Goal: Check status: Check status

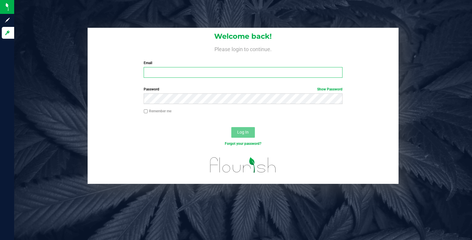
type input "[PERSON_NAME][EMAIL_ADDRESS][DOMAIN_NAME]"
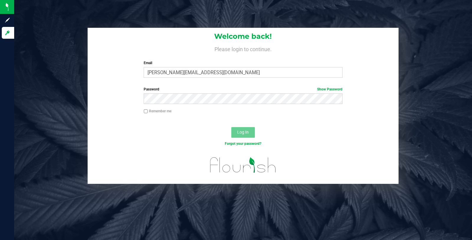
click at [244, 132] on span "Log In" at bounding box center [243, 132] width 12 height 5
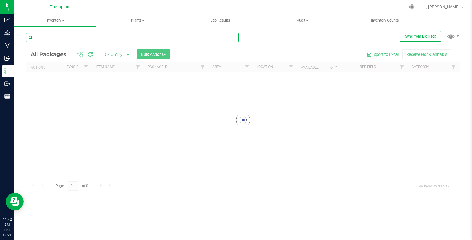
click at [84, 39] on input "text" at bounding box center [132, 37] width 213 height 9
paste input "4943 5740247556158002"
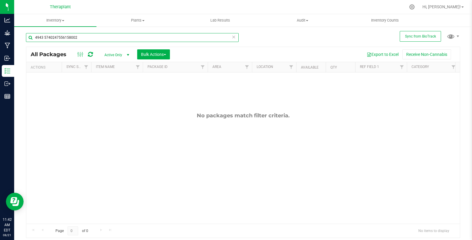
click at [43, 37] on input "4943 5740247556158002" at bounding box center [132, 37] width 213 height 9
click at [53, 37] on input "4943 5740247556158002" at bounding box center [132, 37] width 213 height 9
click at [64, 39] on input "4943 57402 47556158002" at bounding box center [132, 37] width 213 height 9
drag, startPoint x: 76, startPoint y: 36, endPoint x: 27, endPoint y: 35, distance: 49.0
click at [27, 35] on input "4943 57402 47556 158002" at bounding box center [132, 37] width 213 height 9
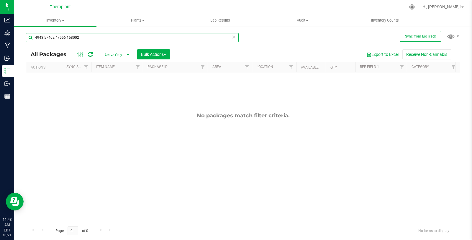
paste input "[PERSON_NAME]'s [PERSON_NAME] MT"
type input "[PERSON_NAME]'s [PERSON_NAME] MT"
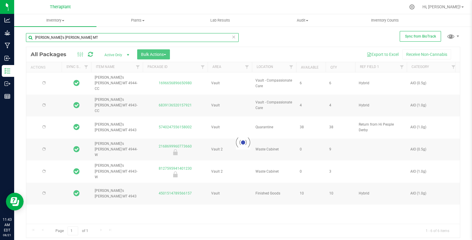
type input "[DATE]"
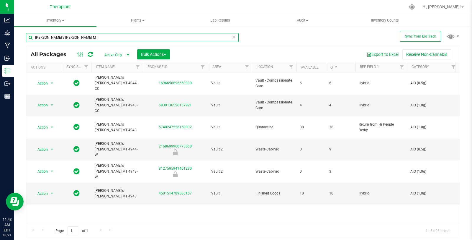
drag, startPoint x: 86, startPoint y: 40, endPoint x: 24, endPoint y: 35, distance: 61.9
click at [25, 37] on div "Sync from BioTrack [PERSON_NAME]'s [PERSON_NAME] MT All Packages Active Only Ac…" at bounding box center [243, 116] width 458 height 180
paste input "5740247556158002"
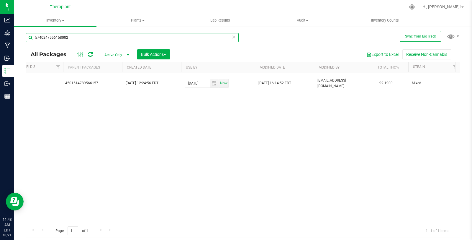
scroll to position [0, 577]
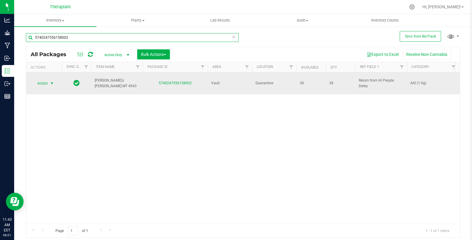
type input "5740247556158002"
click at [51, 81] on span "select" at bounding box center [52, 83] width 5 height 5
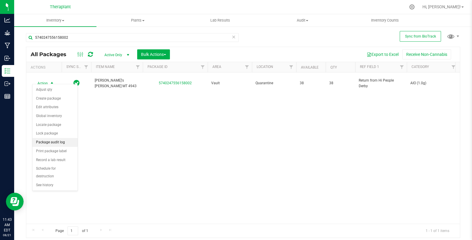
click at [64, 143] on li "Package audit log" at bounding box center [54, 142] width 45 height 9
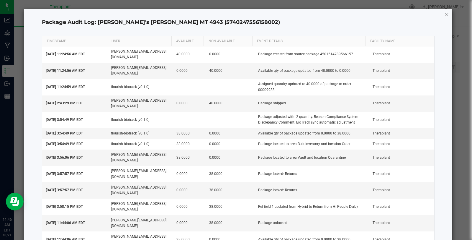
click at [445, 12] on icon "button" at bounding box center [447, 14] width 4 height 7
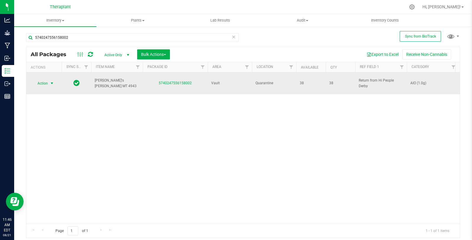
click at [381, 82] on span "Return from Hi People Derby" at bounding box center [381, 83] width 45 height 11
click at [372, 118] on div "Action Action Adjust qty Create package Edit attributes Global inventory Locate…" at bounding box center [243, 147] width 434 height 151
click at [376, 82] on span "Return from Hi People Derby" at bounding box center [381, 83] width 45 height 11
drag, startPoint x: 356, startPoint y: 79, endPoint x: 421, endPoint y: 80, distance: 65.5
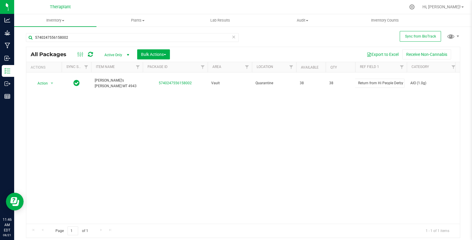
click at [355, 124] on div "Action Action Adjust qty Create package Edit attributes Global inventory Locate…" at bounding box center [243, 147] width 434 height 151
